Goal: Navigation & Orientation: Go to known website

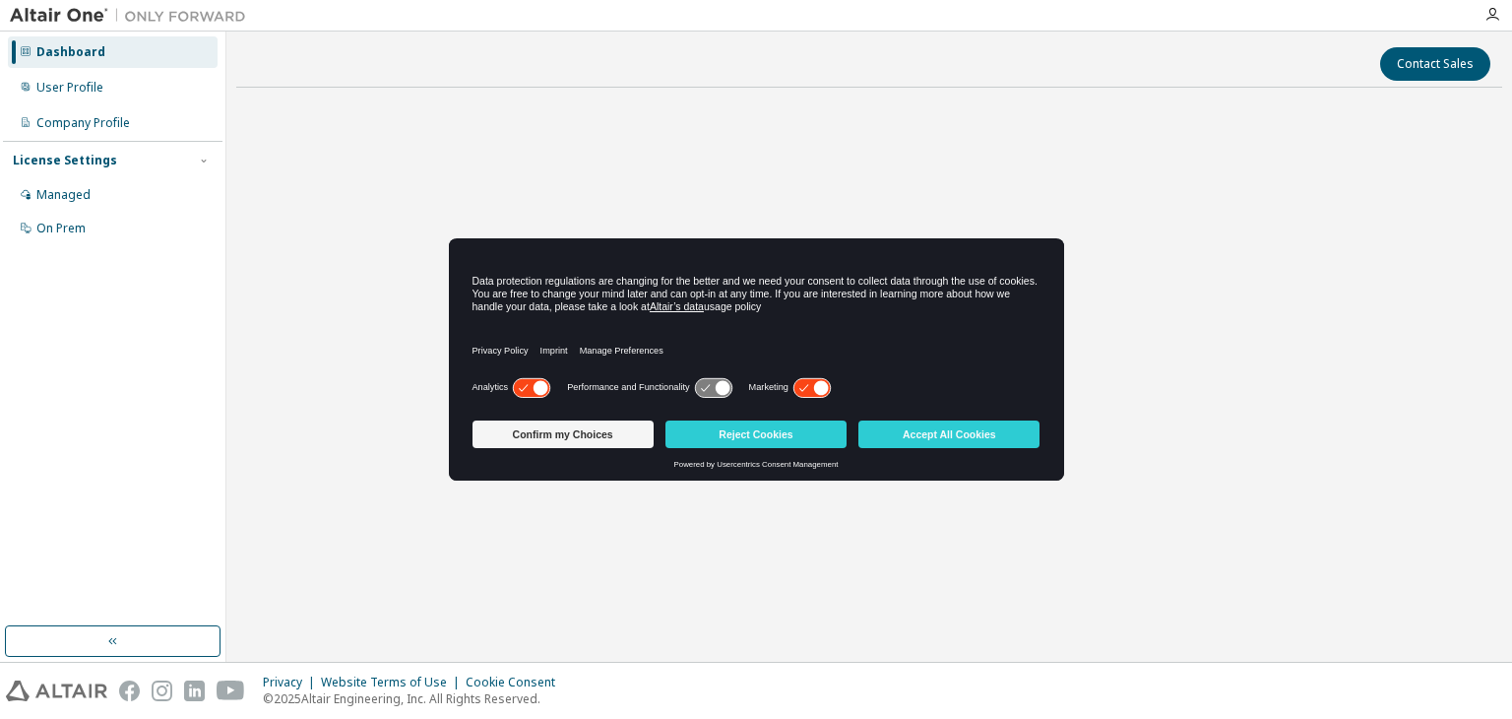
click at [913, 434] on button "Accept All Cookies" at bounding box center [948, 434] width 181 height 28
